Goal: Task Accomplishment & Management: Use online tool/utility

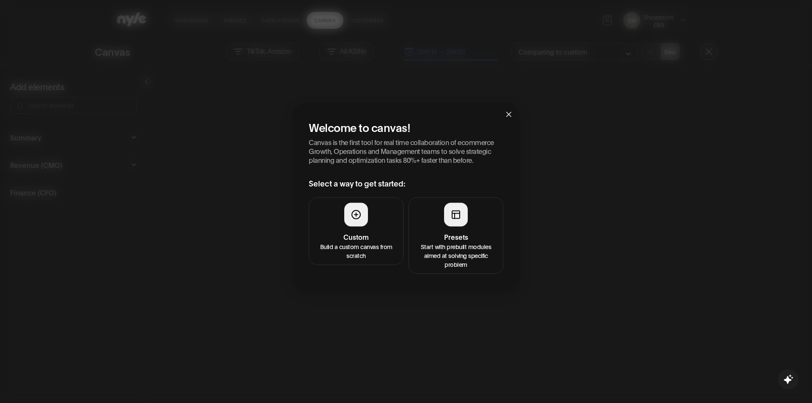
click at [454, 241] on h4 "Presets" at bounding box center [456, 236] width 84 height 10
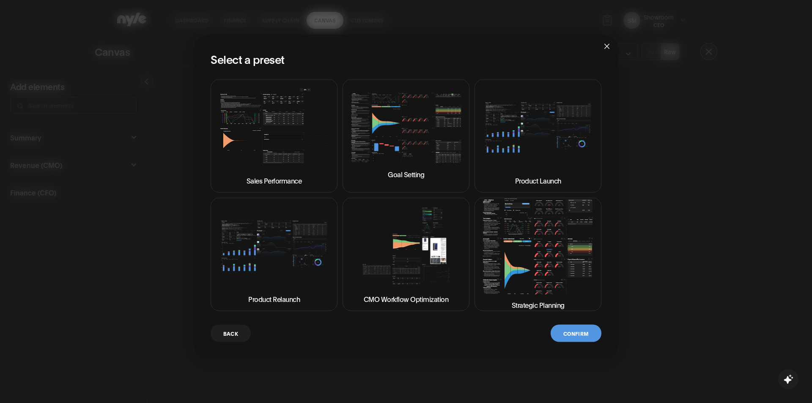
click at [521, 257] on img at bounding box center [537, 246] width 112 height 96
click at [565, 331] on button "Confirm" at bounding box center [575, 332] width 51 height 17
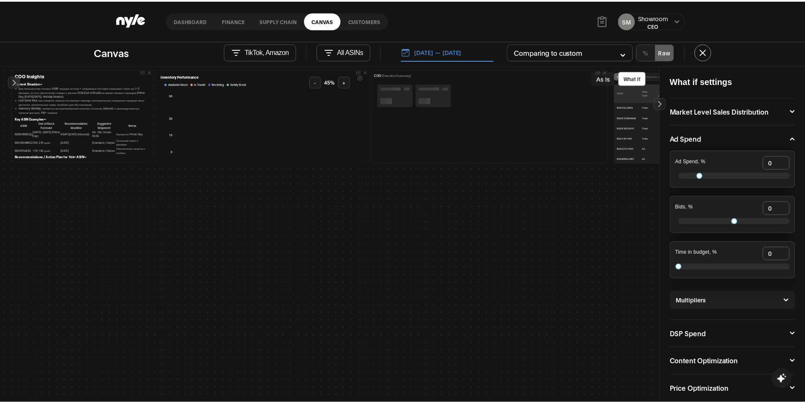
scroll to position [592, 0]
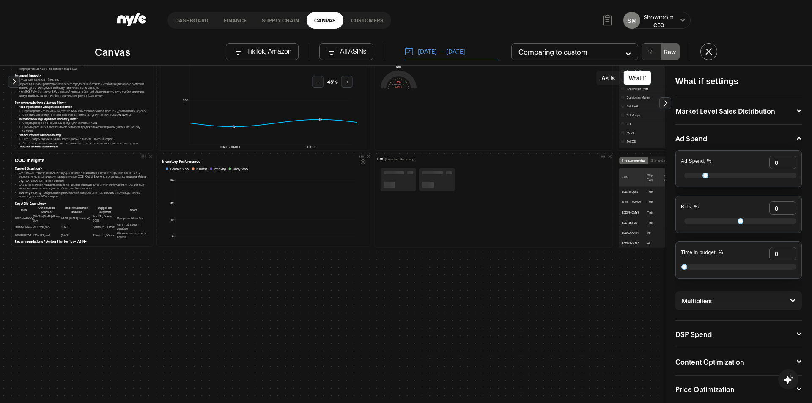
click at [187, 22] on link "Dashboard" at bounding box center [191, 20] width 49 height 17
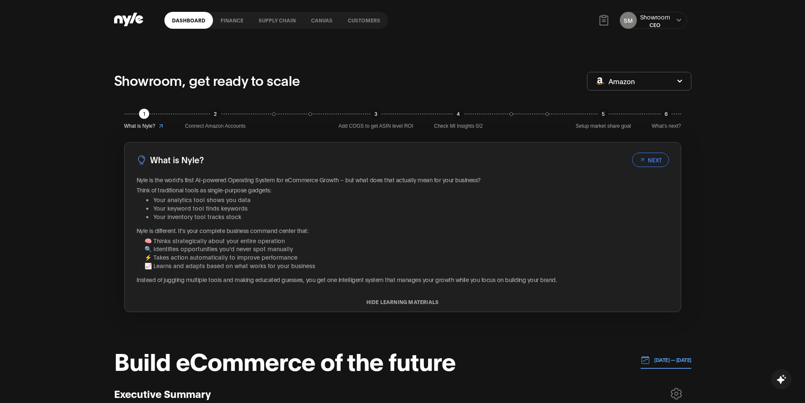
click at [372, 20] on link "Customers" at bounding box center [364, 20] width 48 height 17
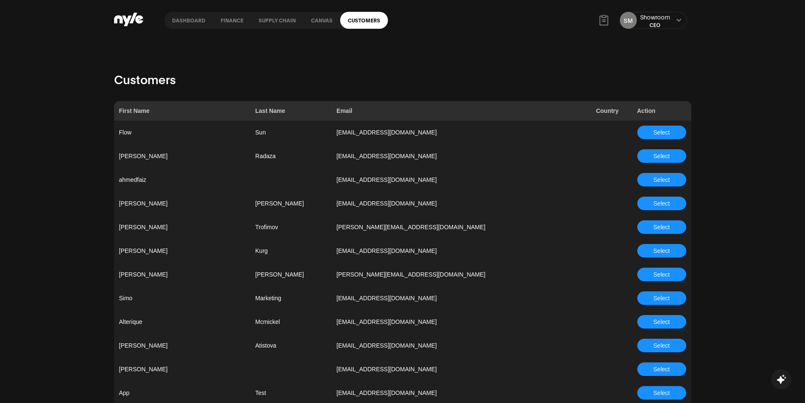
click at [178, 25] on link "Dashboard" at bounding box center [188, 20] width 49 height 17
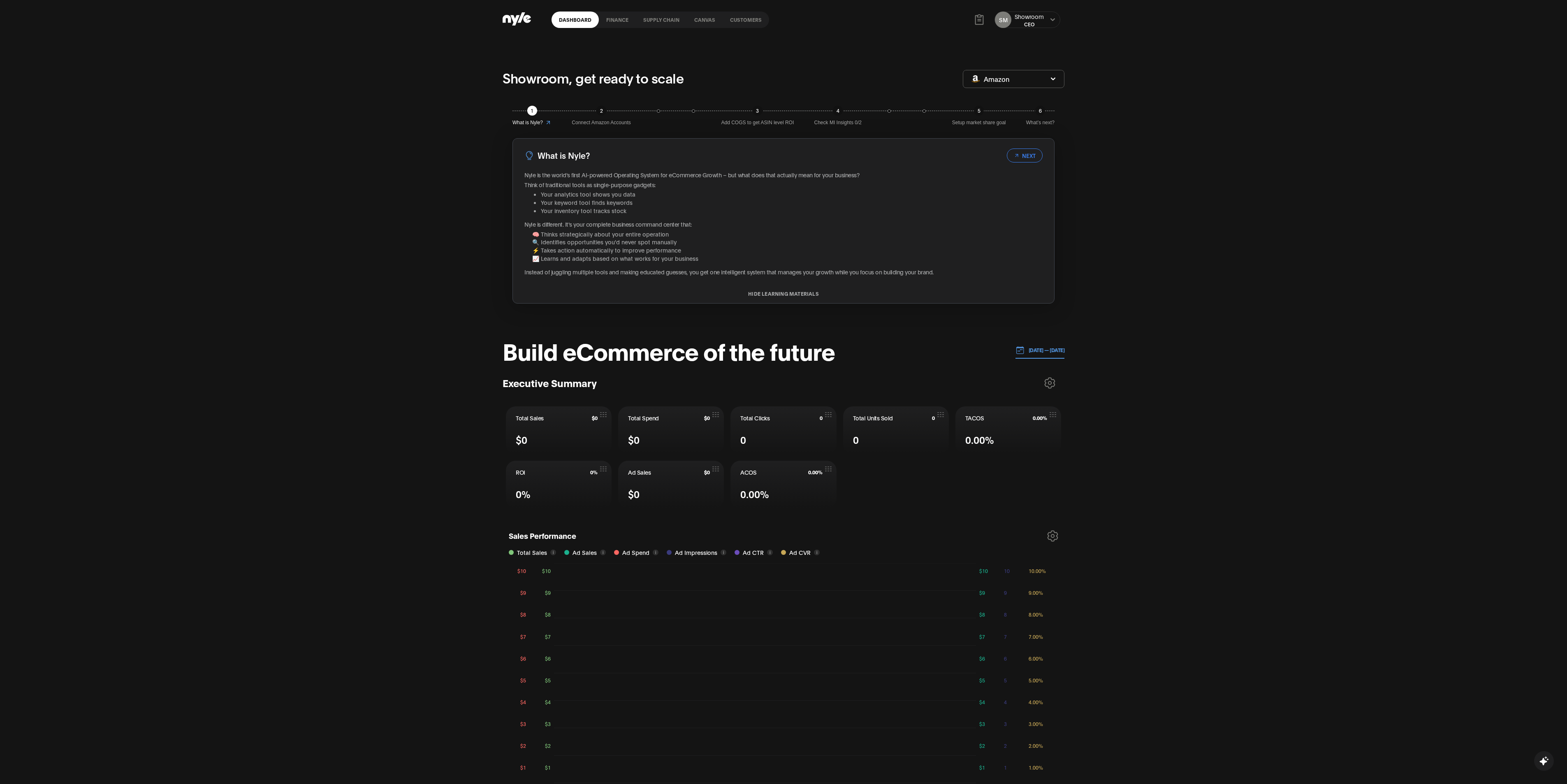
click at [745, 21] on link "Customers" at bounding box center [747, 19] width 47 height 17
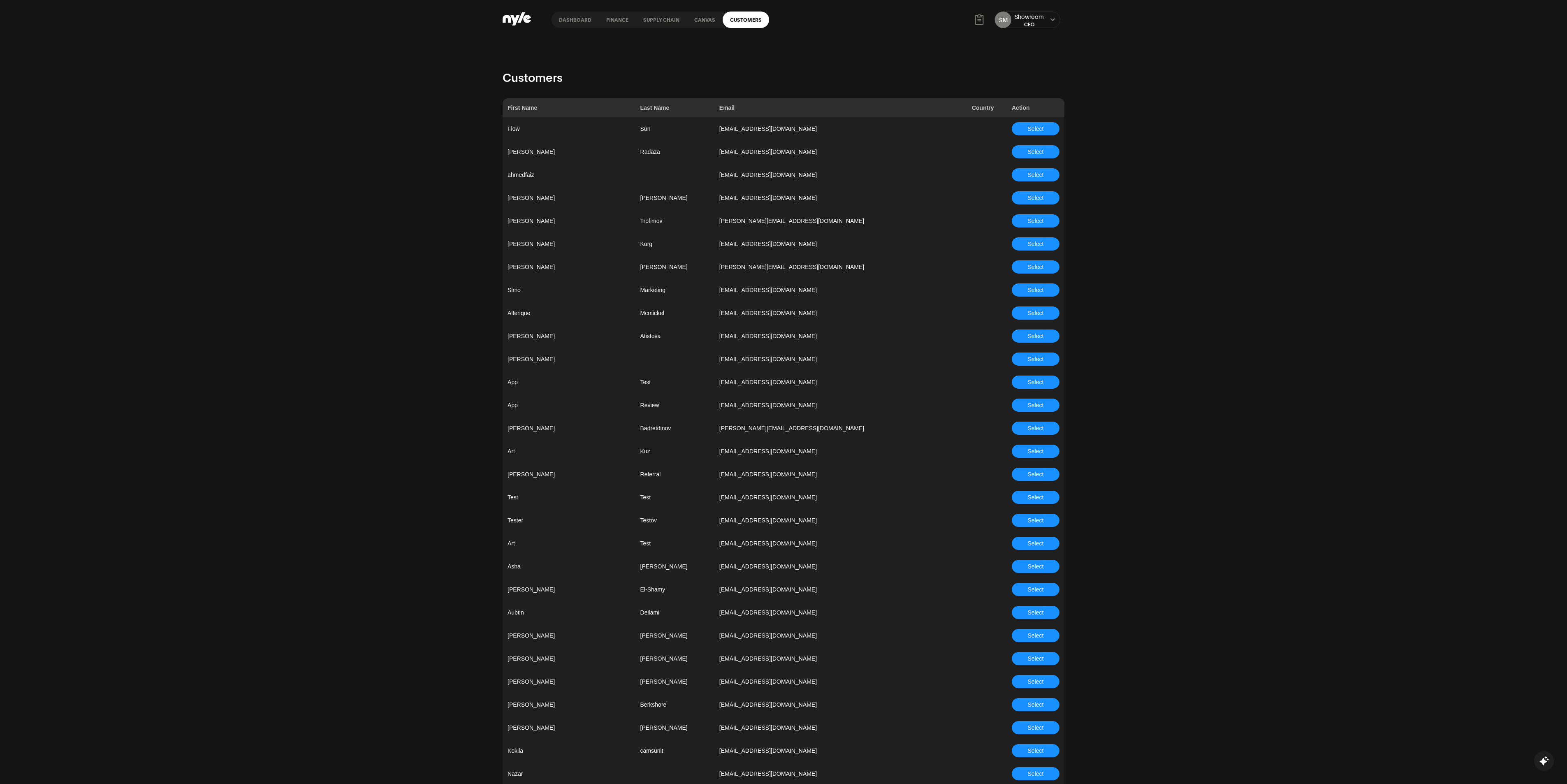
scroll to position [474, 0]
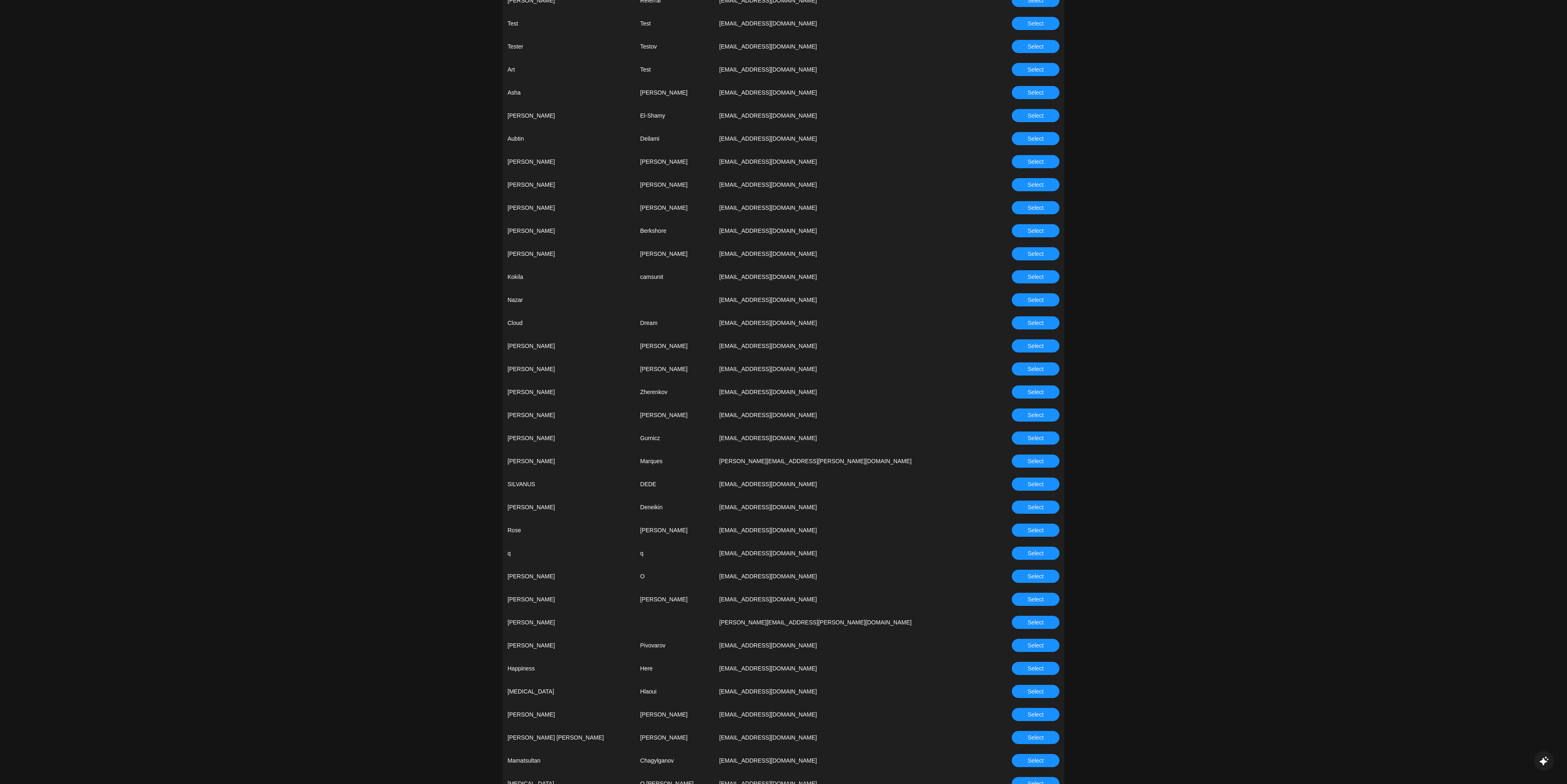
click at [789, 389] on span "Select" at bounding box center [1036, 391] width 16 height 9
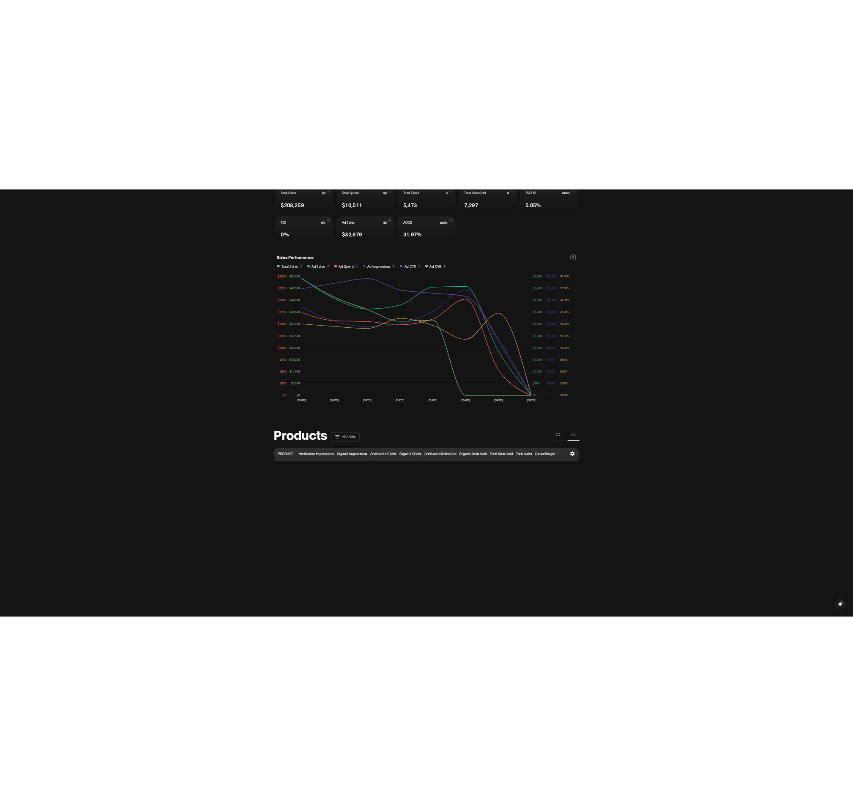
scroll to position [507, 0]
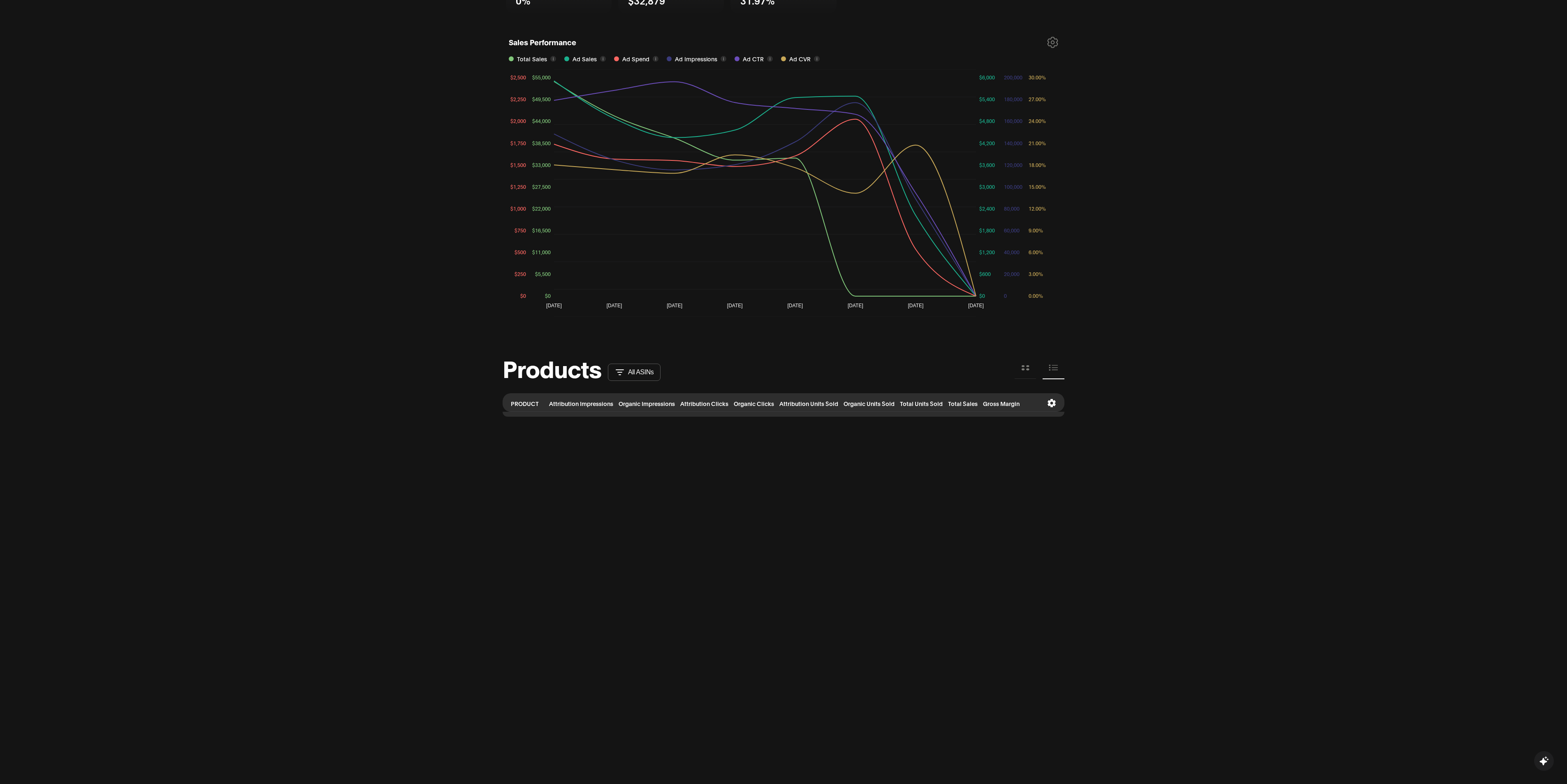
click at [637, 372] on p "All ASINs" at bounding box center [640, 373] width 25 height 8
click at [789, 370] on button at bounding box center [1026, 368] width 21 height 21
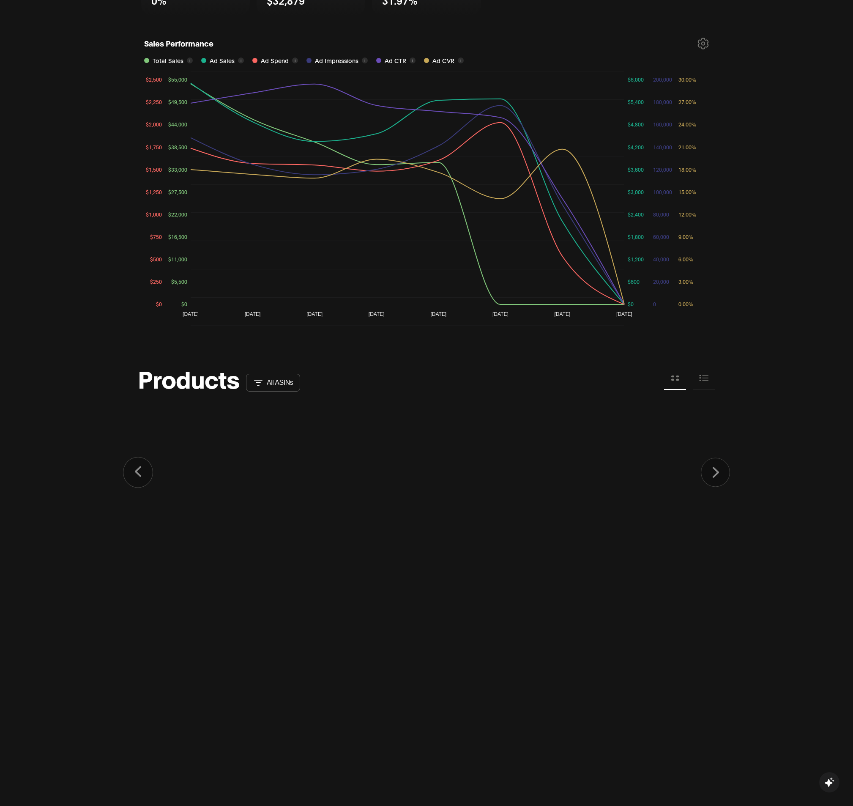
click at [701, 374] on icon at bounding box center [704, 377] width 10 height 9
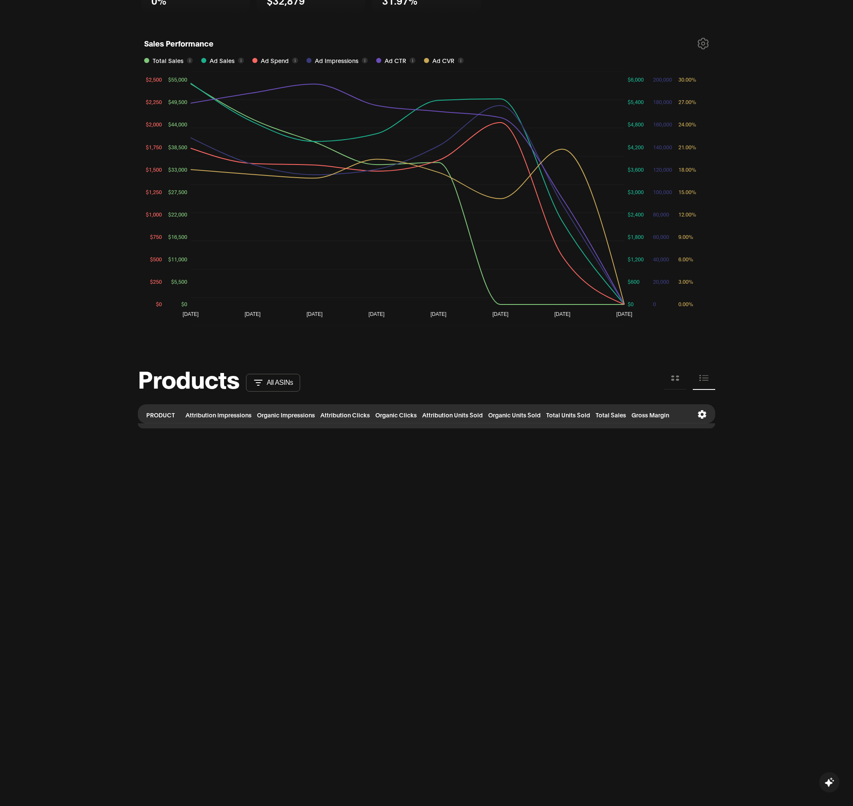
click at [673, 380] on icon at bounding box center [674, 377] width 9 height 9
